Goal: Find specific page/section: Find specific page/section

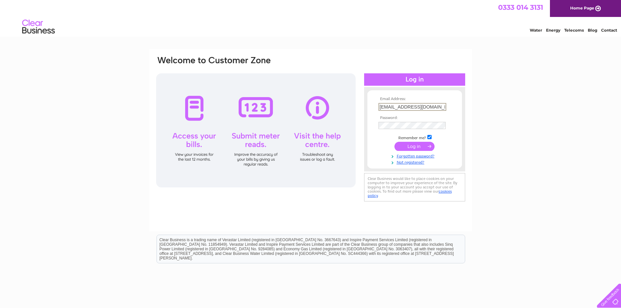
scroll to position [0, 8]
click at [408, 145] on input "submit" at bounding box center [414, 146] width 40 height 9
click at [414, 145] on input "submit" at bounding box center [414, 145] width 40 height 9
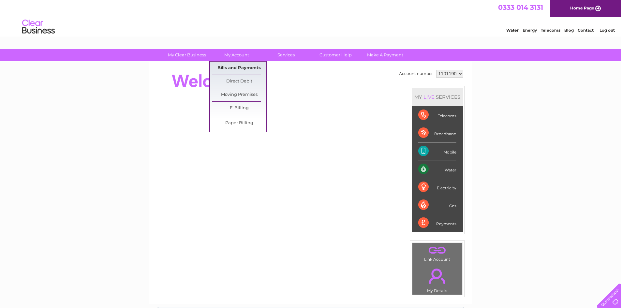
click at [235, 66] on link "Bills and Payments" at bounding box center [239, 68] width 54 height 13
click at [234, 67] on link "Bills and Payments" at bounding box center [239, 68] width 54 height 13
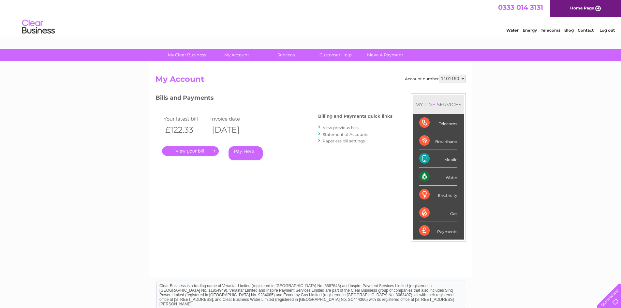
click at [186, 152] on link "." at bounding box center [190, 150] width 57 height 9
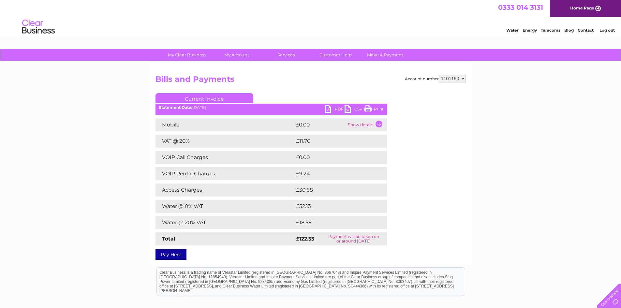
click at [335, 107] on link "PDF" at bounding box center [335, 109] width 20 height 9
